Goal: Information Seeking & Learning: Learn about a topic

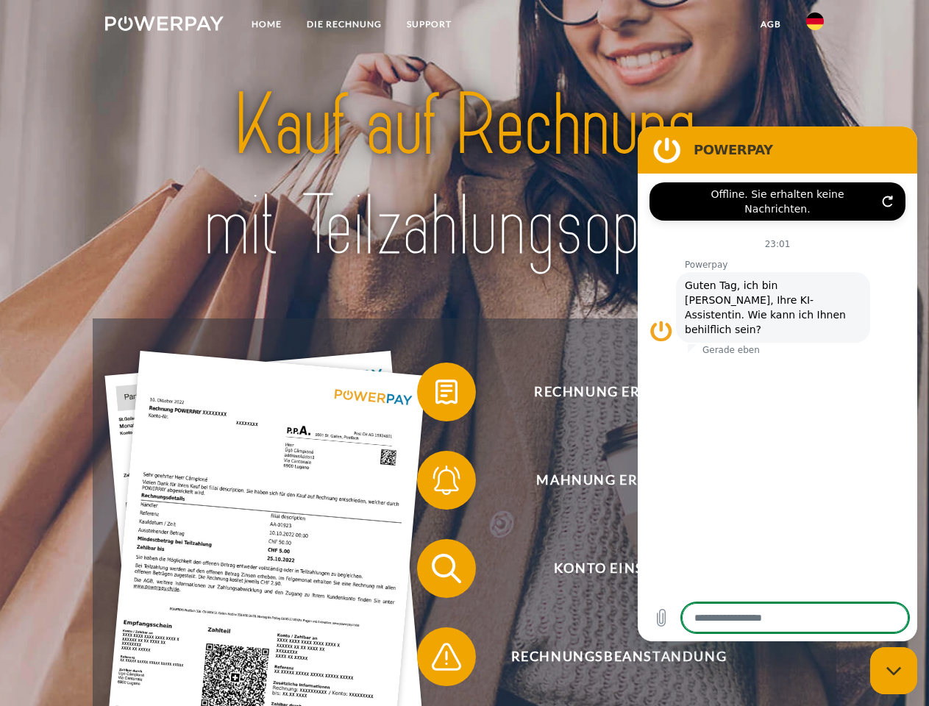
click at [164, 26] on img at bounding box center [164, 23] width 118 height 15
click at [815, 26] on img at bounding box center [815, 21] width 18 height 18
click at [770, 24] on link "agb" at bounding box center [771, 24] width 46 height 26
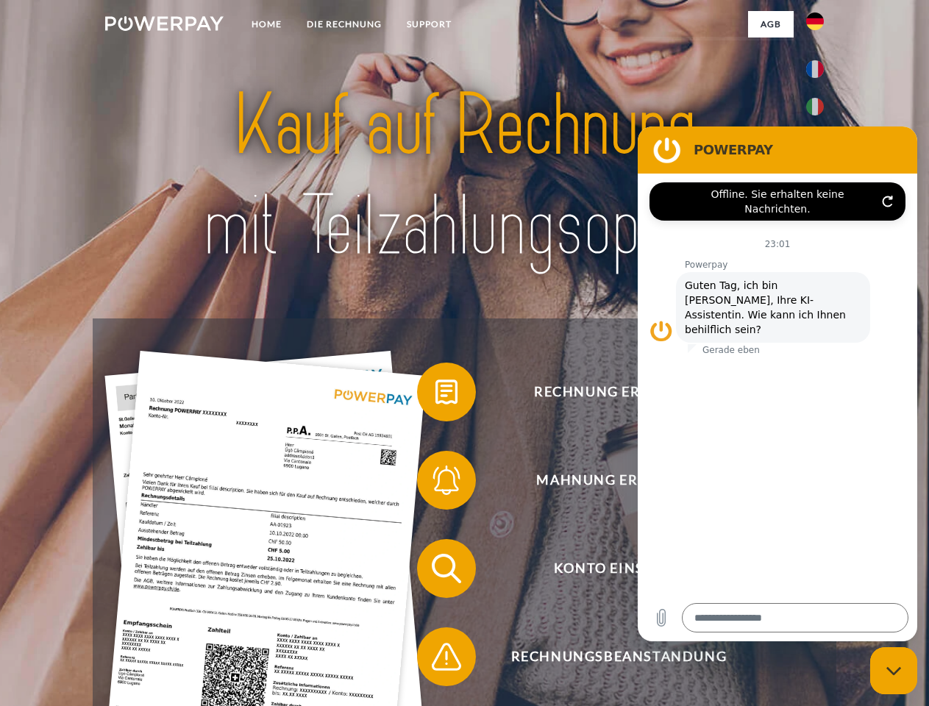
click at [435, 395] on span at bounding box center [424, 392] width 74 height 74
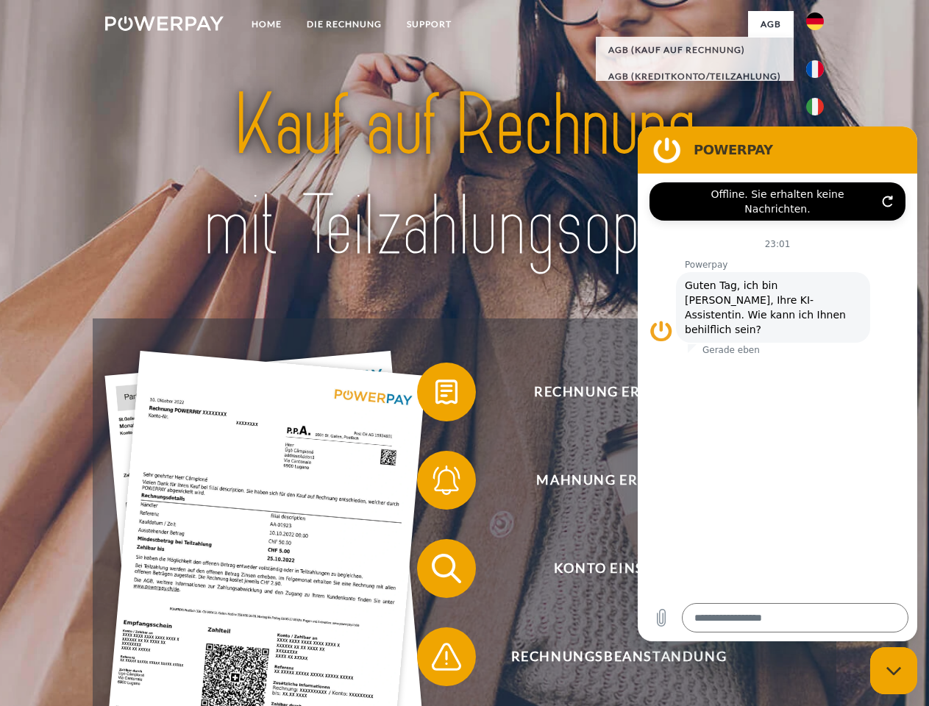
click at [435, 483] on span at bounding box center [424, 480] width 74 height 74
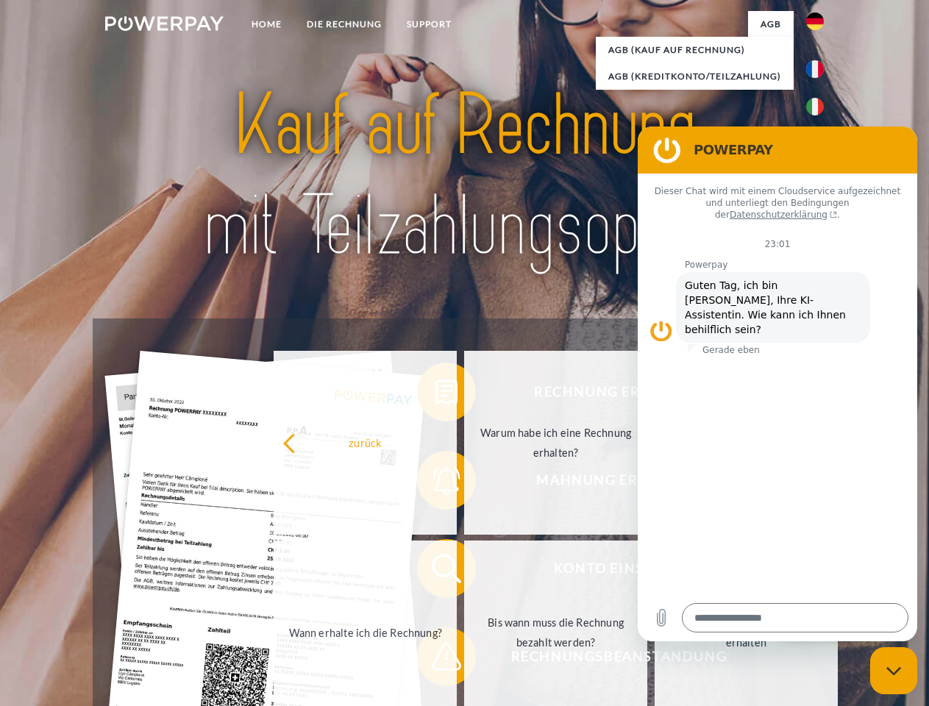
click at [464, 571] on link "Bis wann muss die Rechnung bezahlt werden?" at bounding box center [555, 632] width 183 height 184
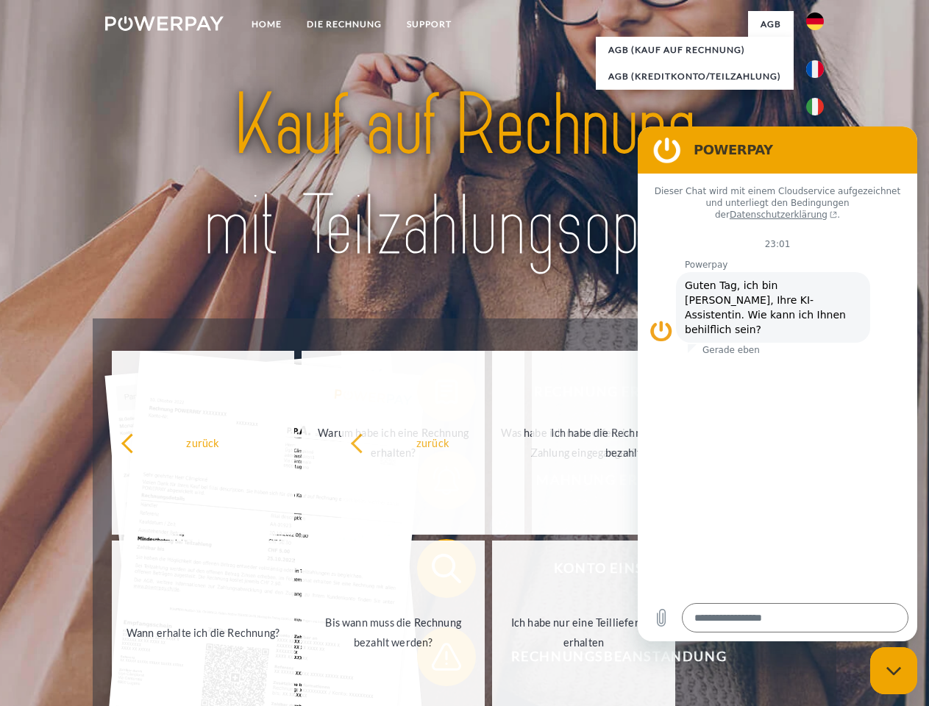
click at [435, 659] on span at bounding box center [424, 657] width 74 height 74
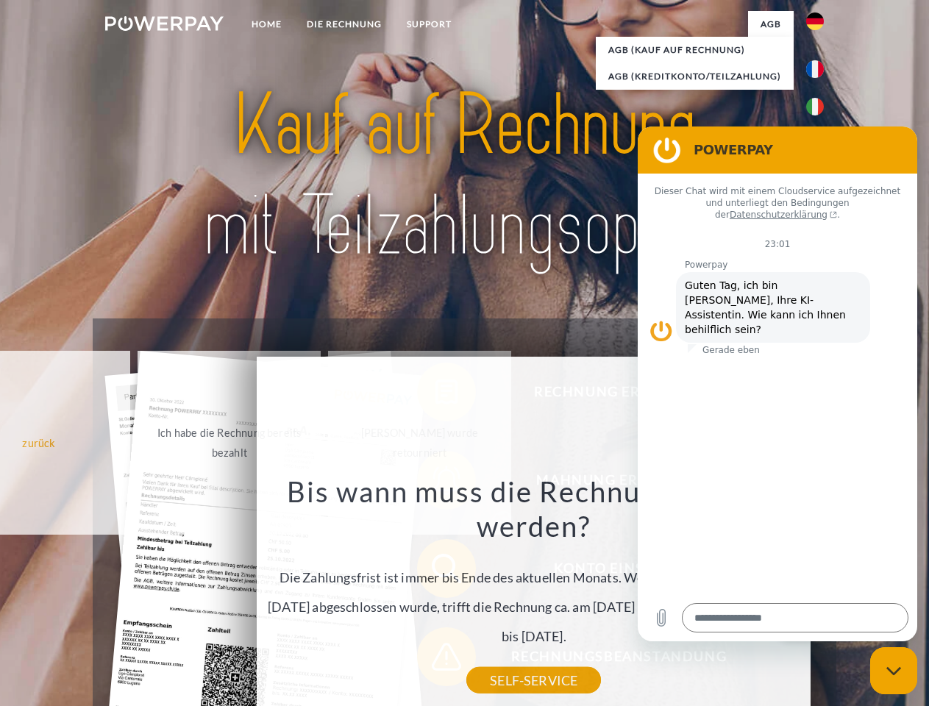
click at [893, 670] on icon "Messaging-Fenster schließen" at bounding box center [893, 671] width 15 height 10
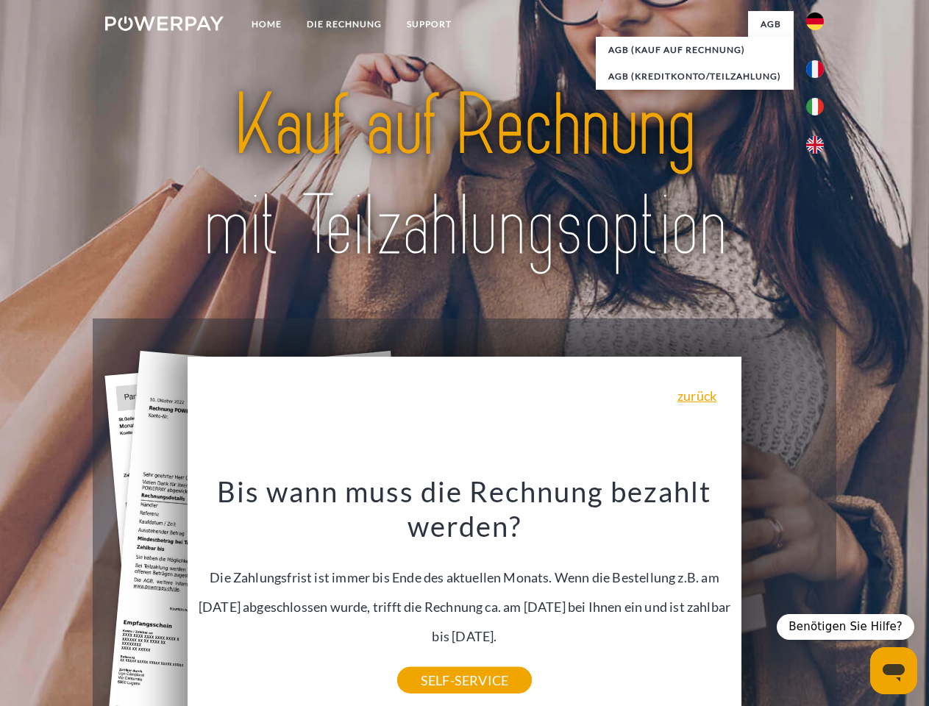
type textarea "*"
